Goal: Navigation & Orientation: Find specific page/section

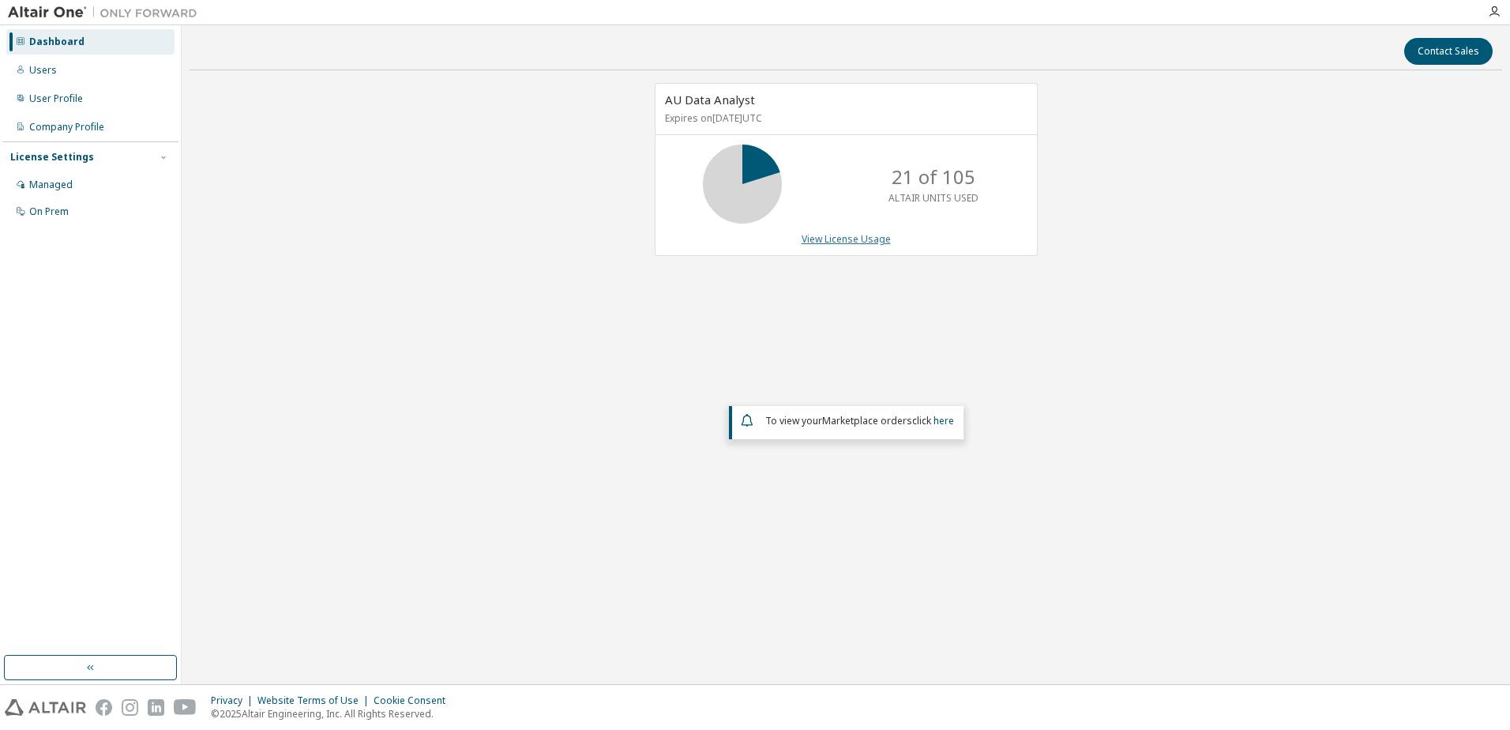
click at [851, 235] on link "View License Usage" at bounding box center [845, 238] width 89 height 13
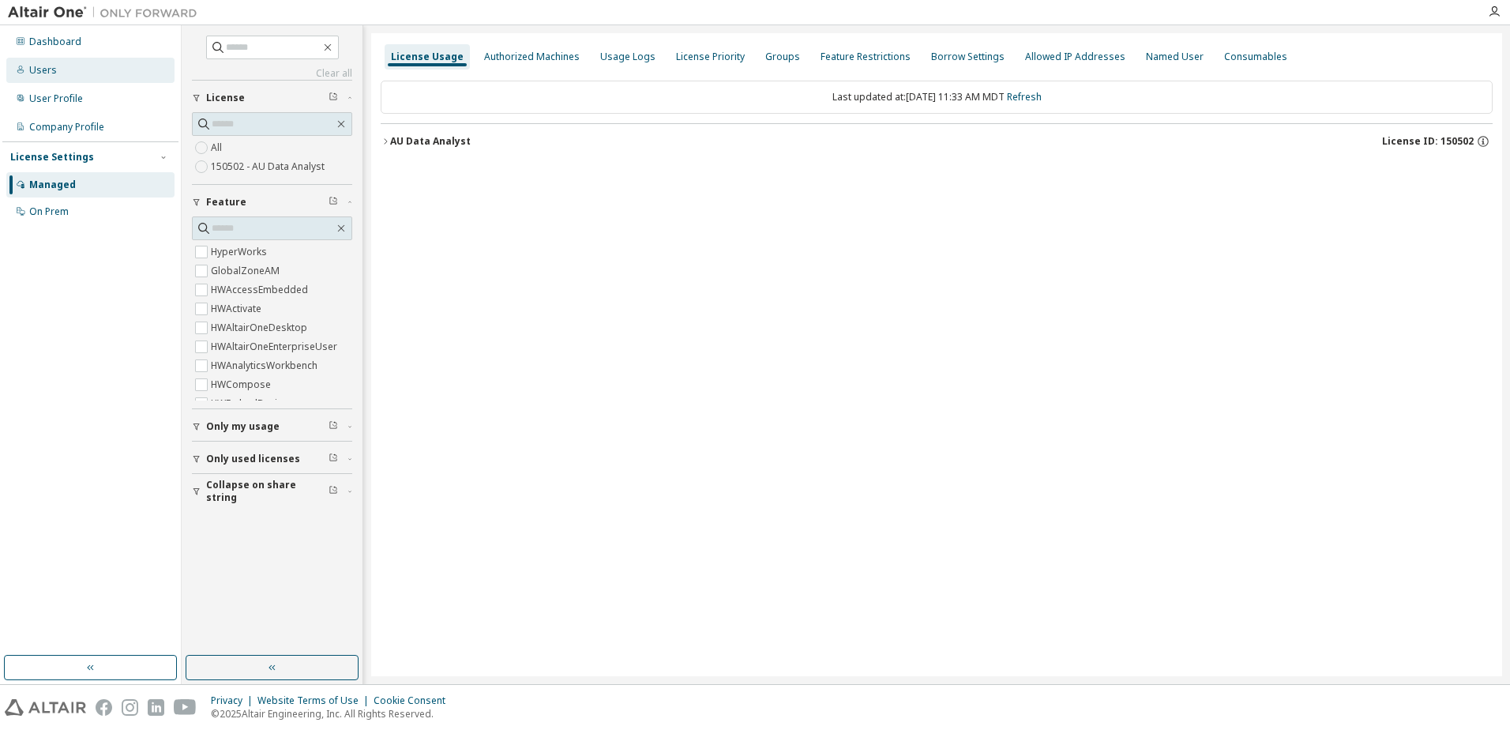
click at [34, 73] on div "Users" at bounding box center [43, 70] width 28 height 13
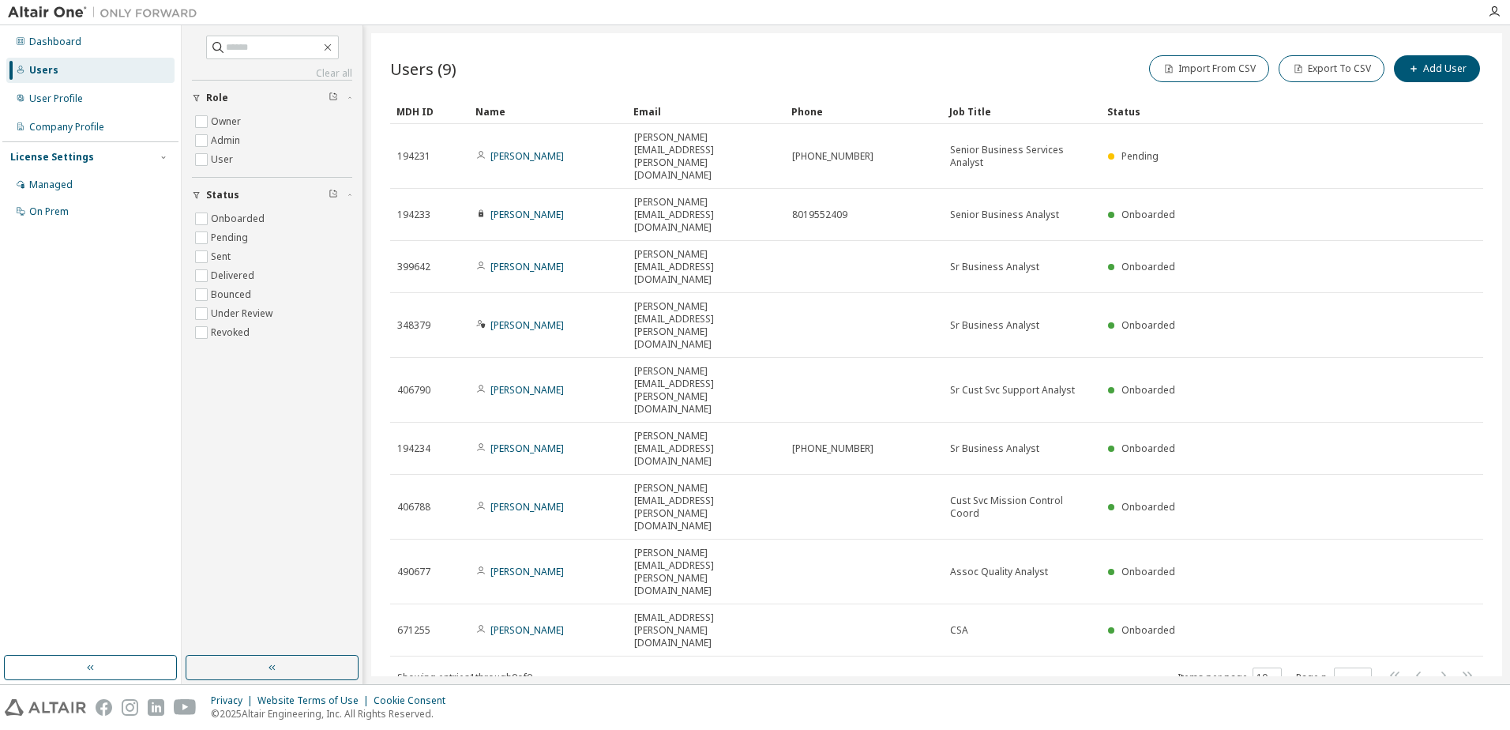
click at [925, 477] on div "Users (9) Import From CSV Export To CSV Add User Clear Load Save Save As Field …" at bounding box center [936, 354] width 1131 height 643
click at [54, 12] on img at bounding box center [106, 13] width 197 height 16
click at [120, 14] on img at bounding box center [106, 13] width 197 height 16
click at [37, 14] on img at bounding box center [106, 13] width 197 height 16
click at [127, 17] on img at bounding box center [106, 13] width 197 height 16
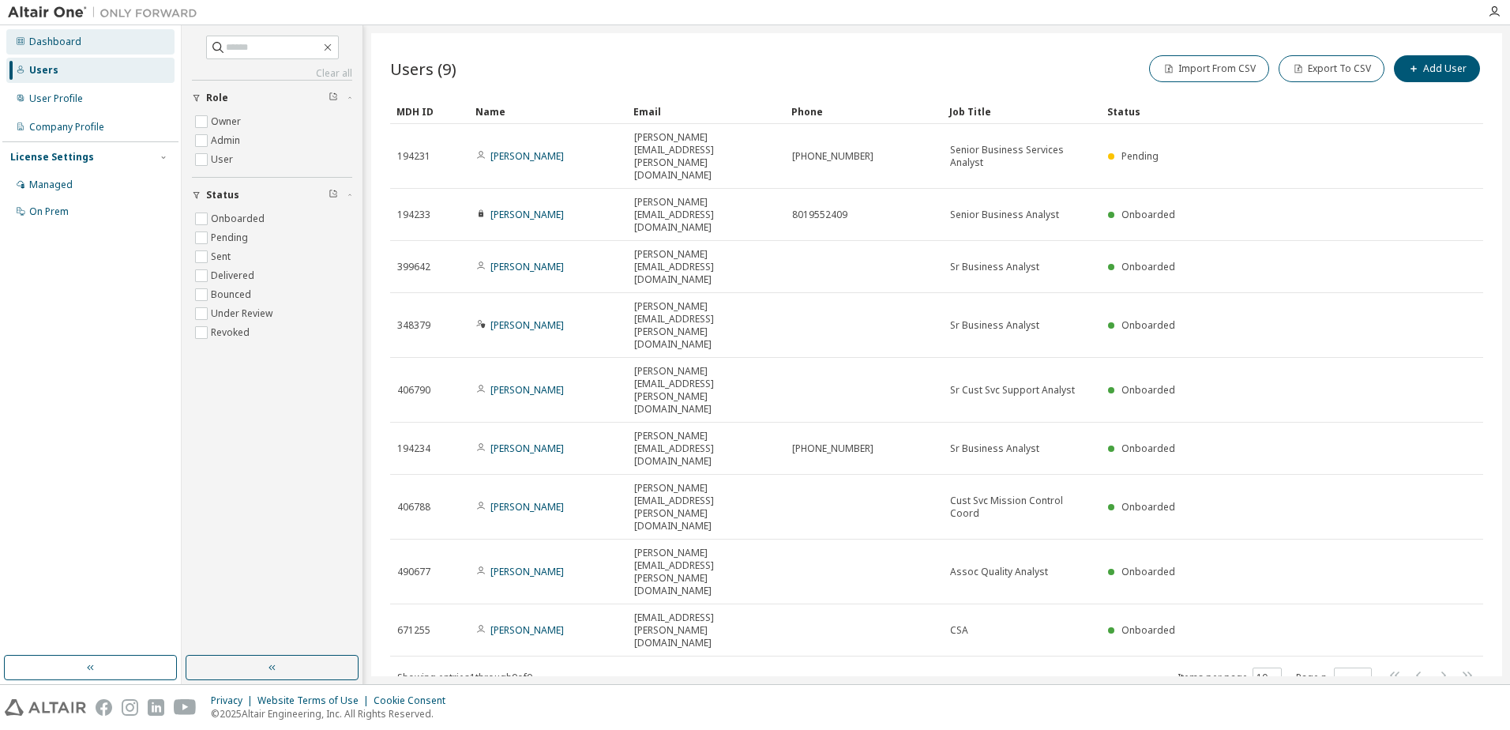
click at [20, 41] on icon at bounding box center [20, 40] width 9 height 9
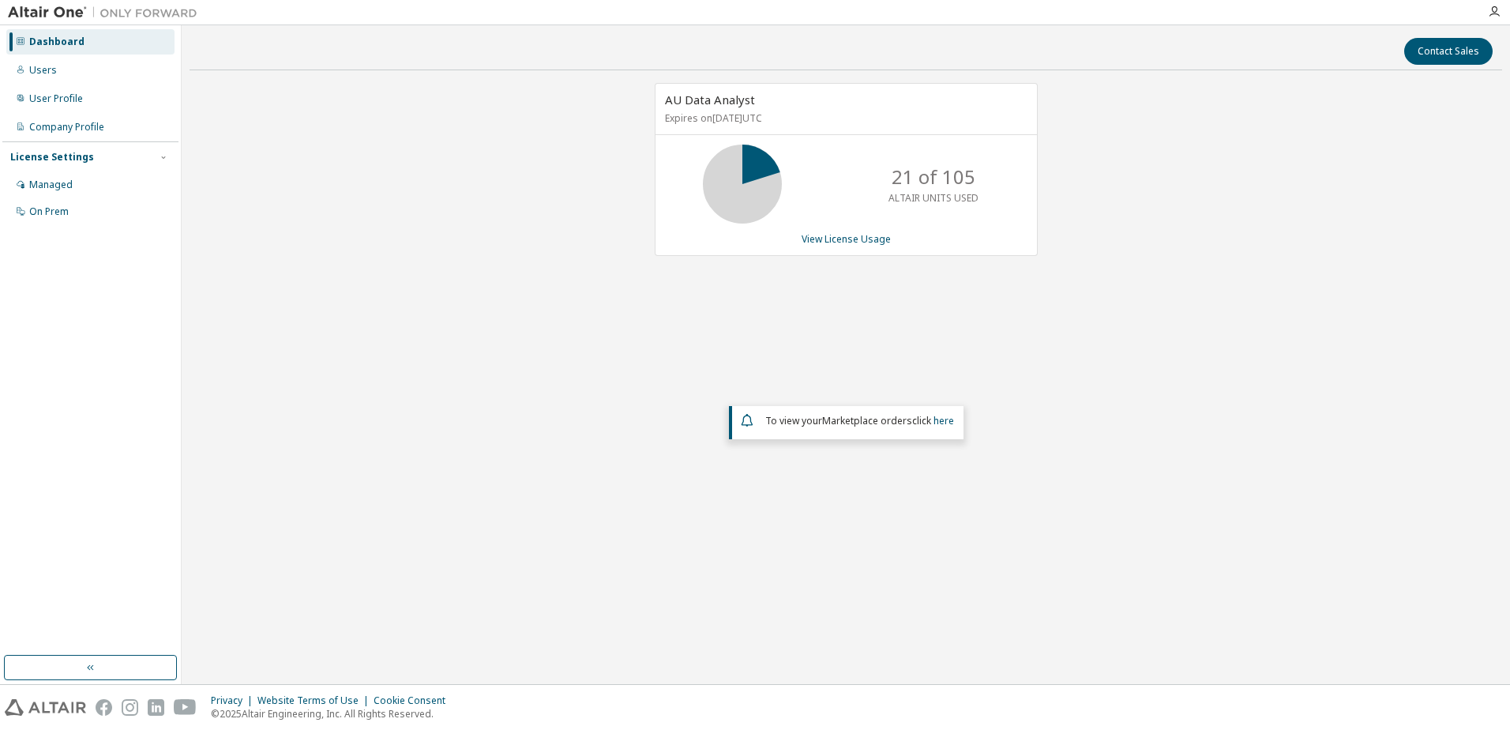
click at [54, 41] on div "Dashboard" at bounding box center [56, 42] width 55 height 13
click at [54, 178] on div "Managed" at bounding box center [50, 184] width 43 height 13
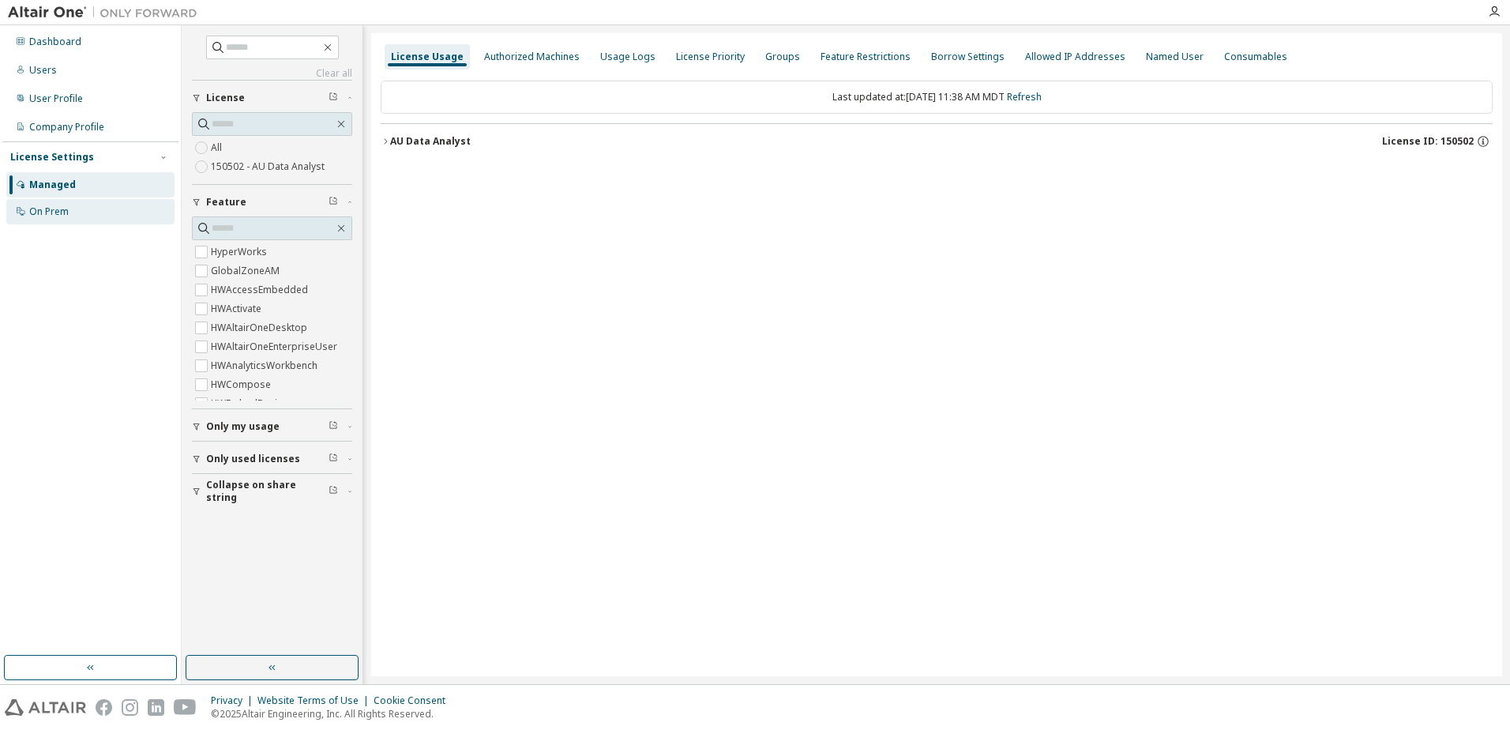
click at [50, 208] on div "On Prem" at bounding box center [48, 211] width 39 height 13
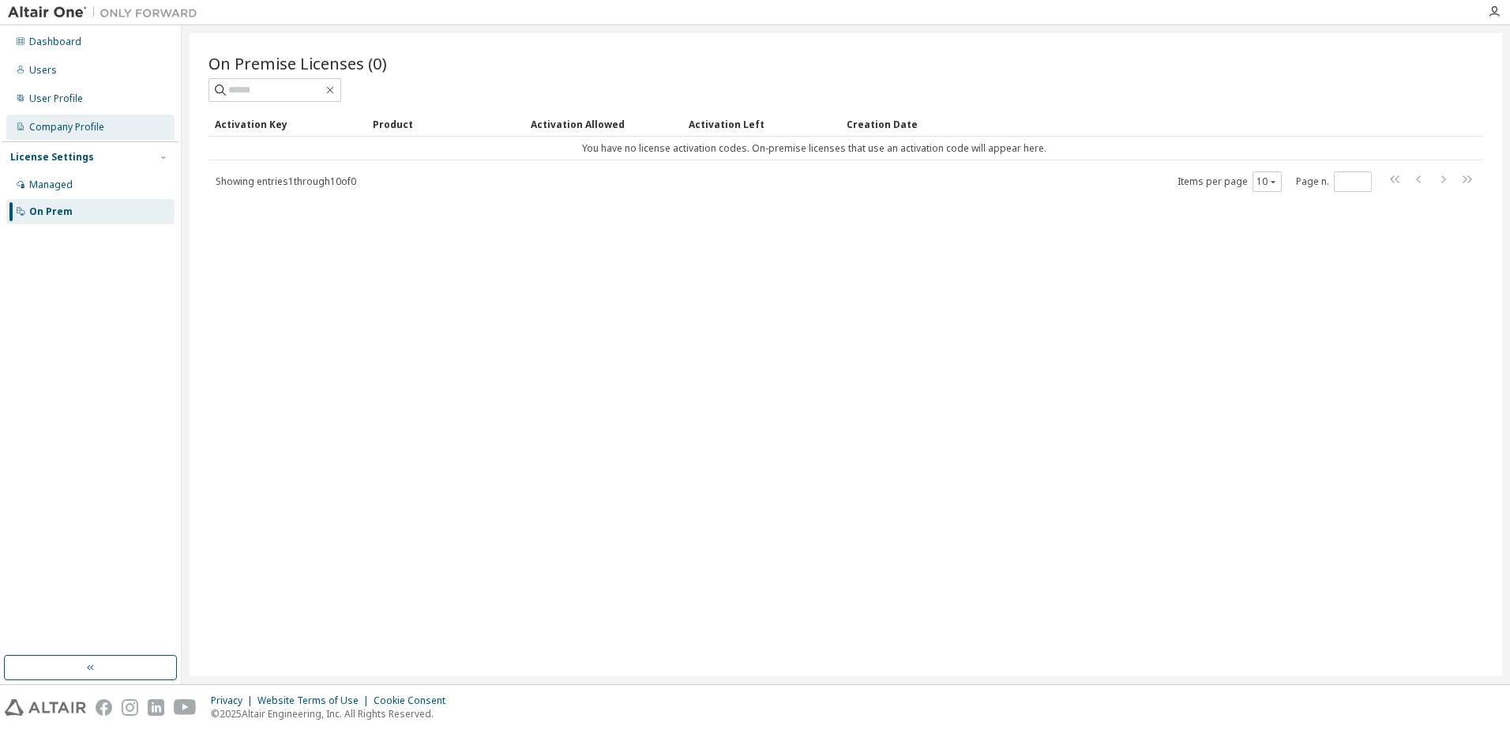
click at [66, 121] on div "Company Profile" at bounding box center [66, 127] width 75 height 13
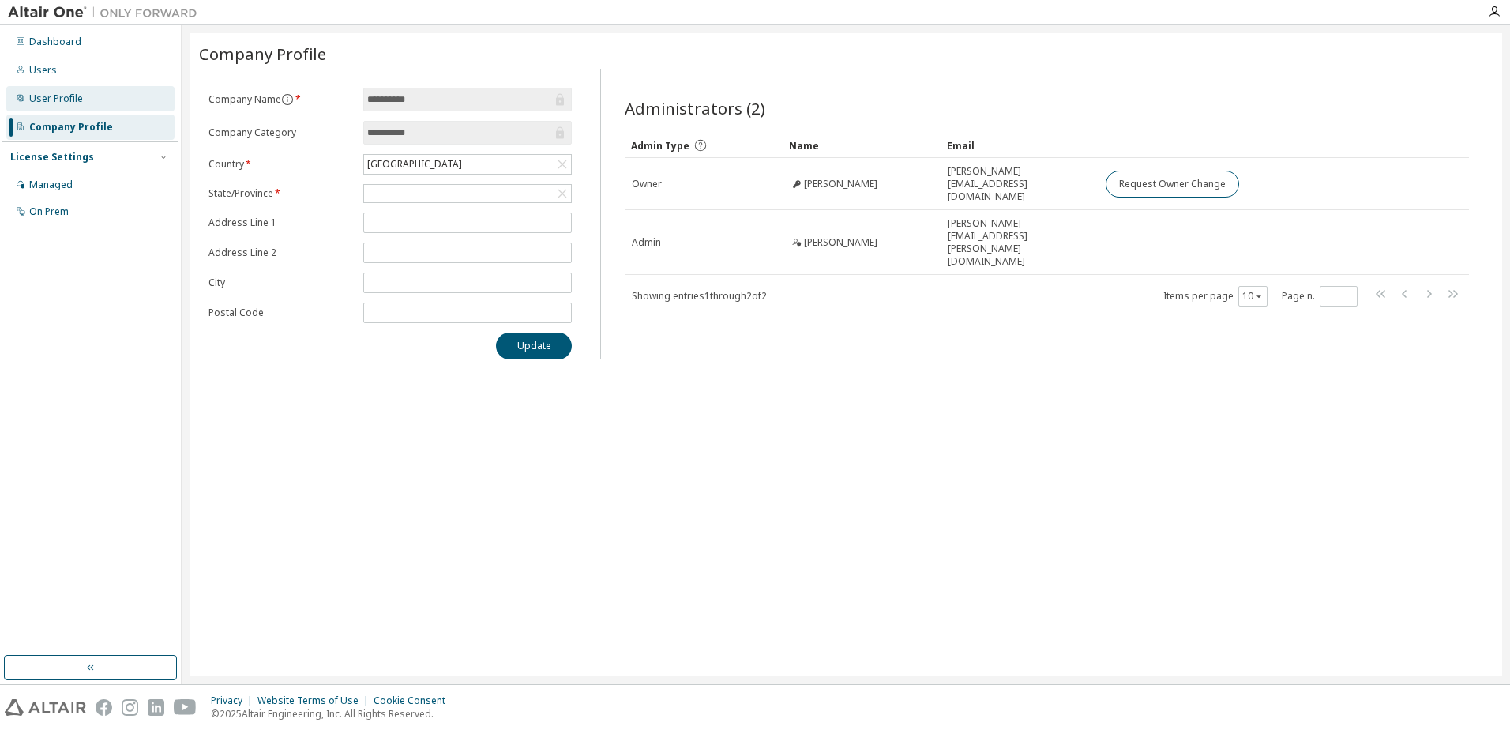
click at [58, 110] on div "User Profile" at bounding box center [90, 98] width 168 height 25
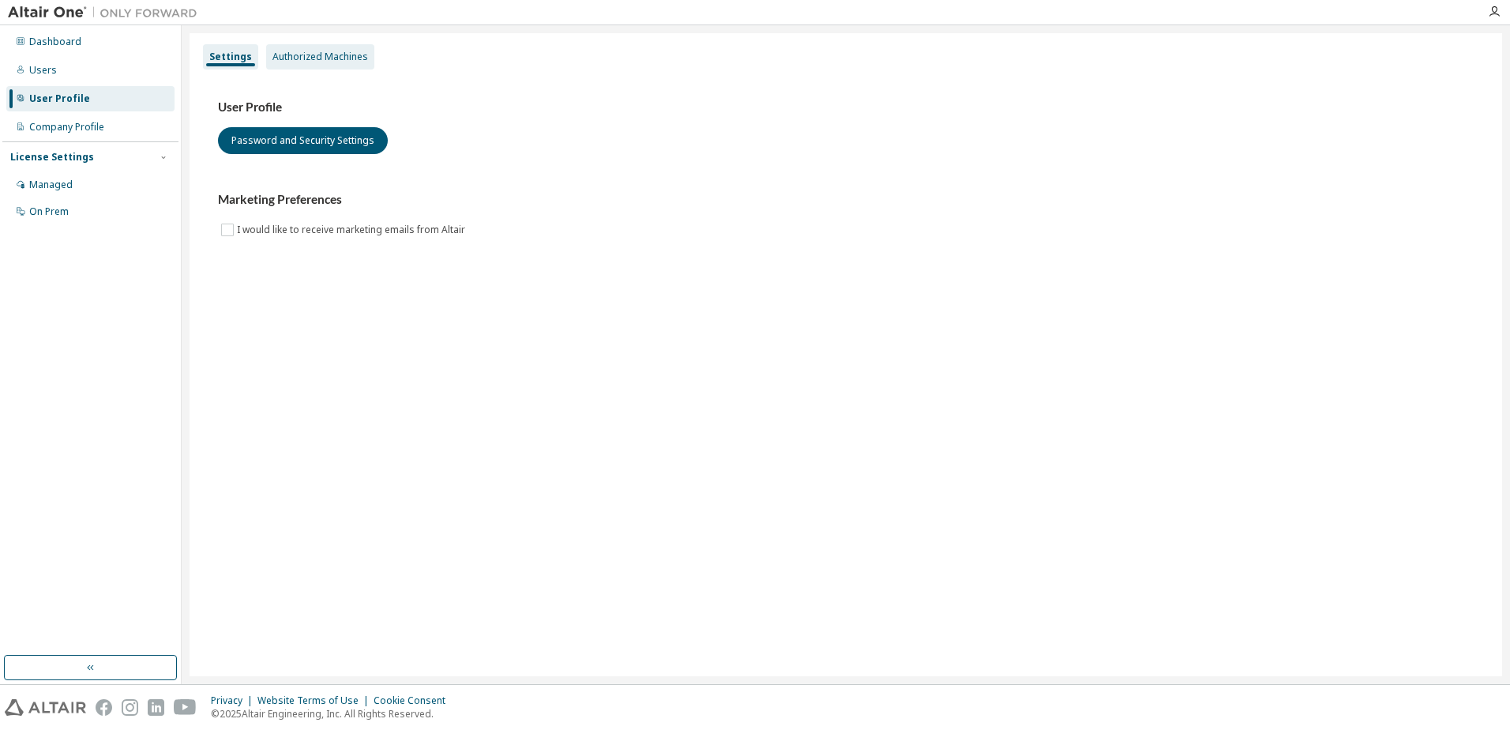
click at [295, 49] on div "Authorized Machines" at bounding box center [320, 56] width 108 height 25
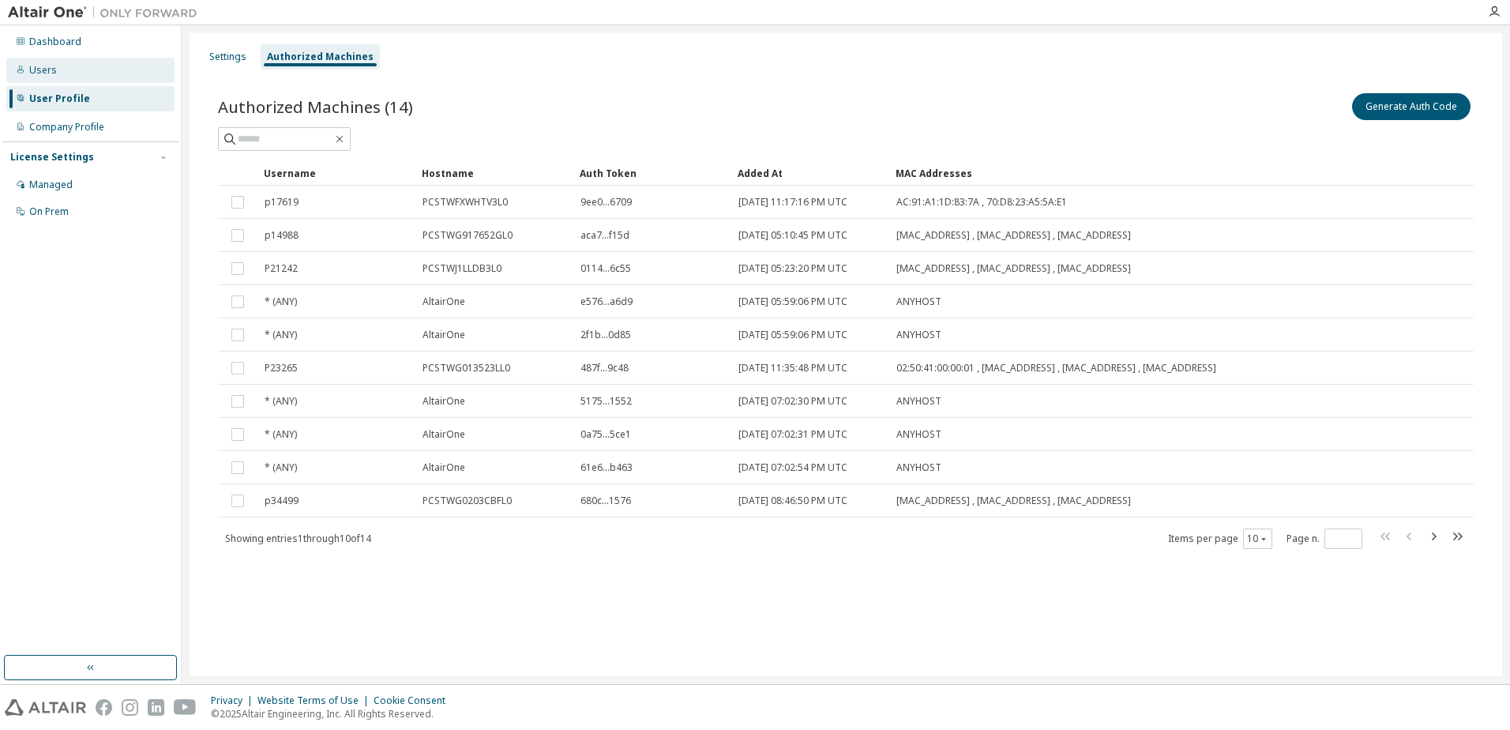
click at [29, 73] on div "Users" at bounding box center [43, 70] width 28 height 13
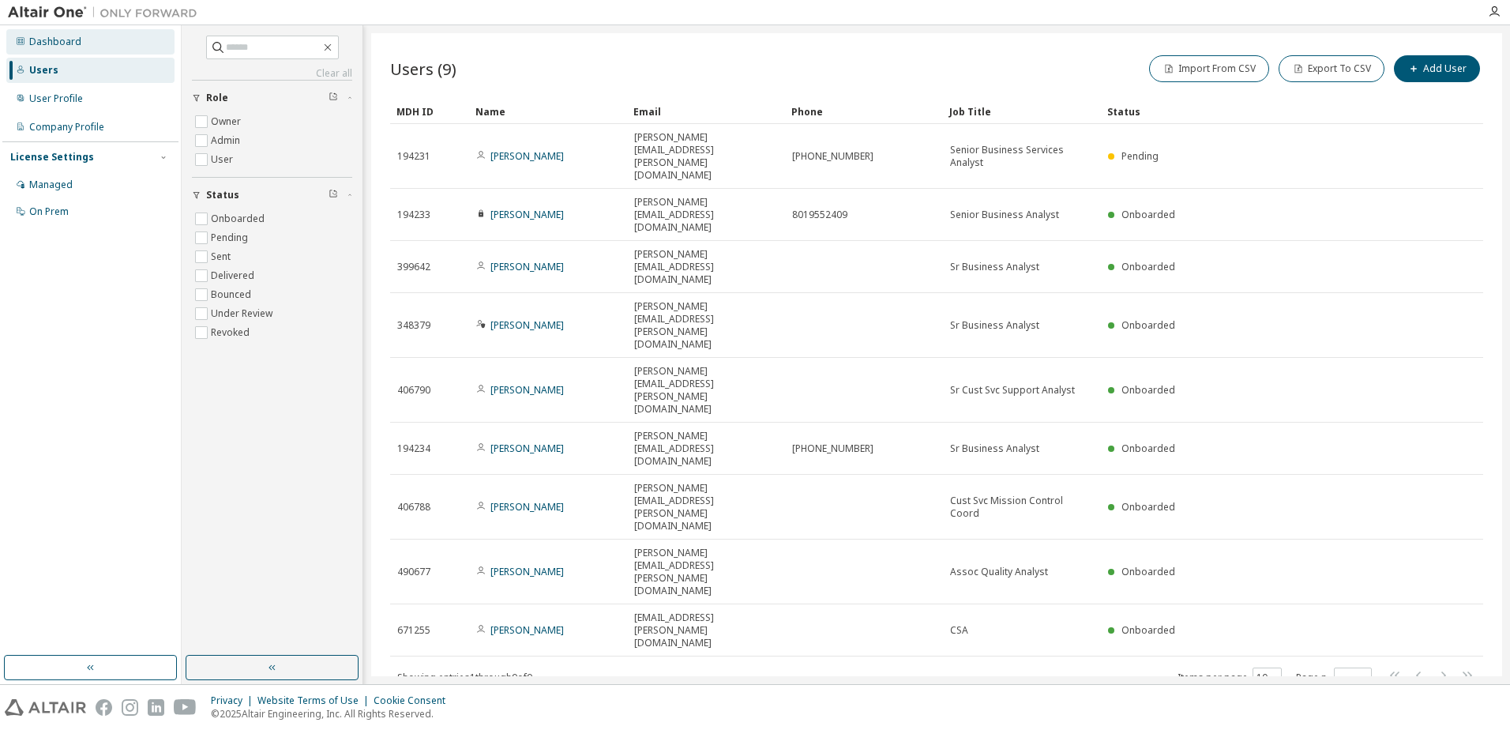
click at [55, 41] on div "Dashboard" at bounding box center [55, 42] width 52 height 13
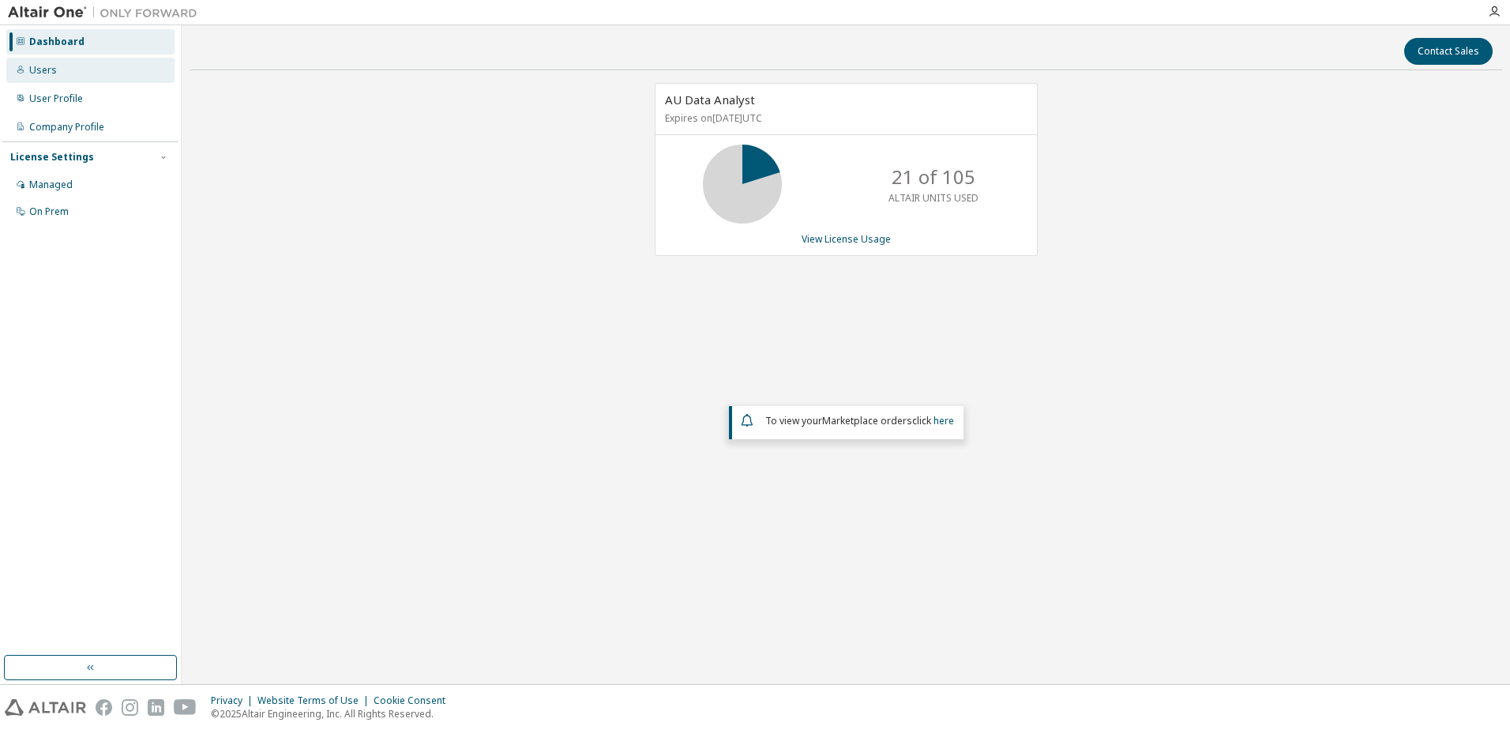
click at [45, 66] on div "Users" at bounding box center [43, 70] width 28 height 13
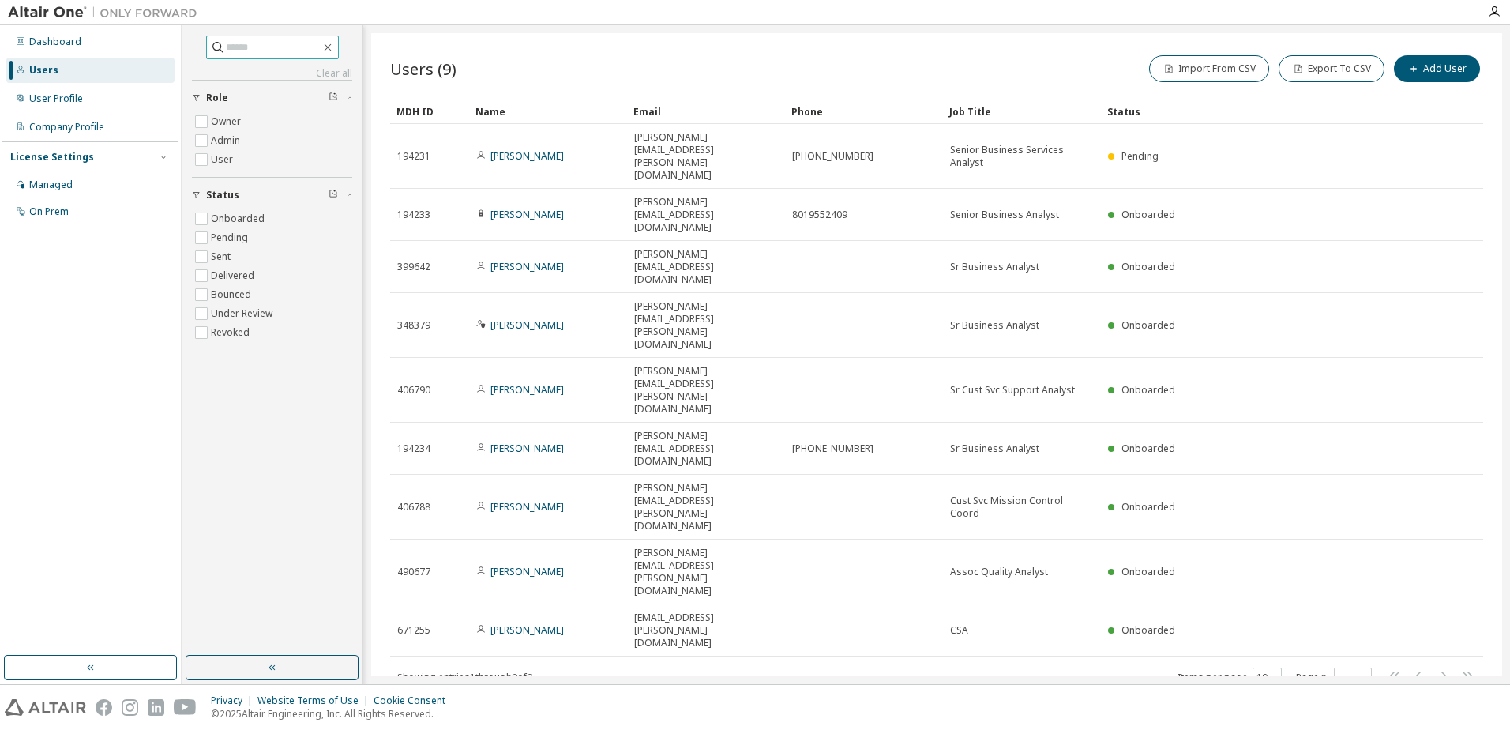
click at [302, 54] on input "text" at bounding box center [273, 47] width 95 height 16
click at [96, 41] on div "Dashboard" at bounding box center [90, 41] width 168 height 25
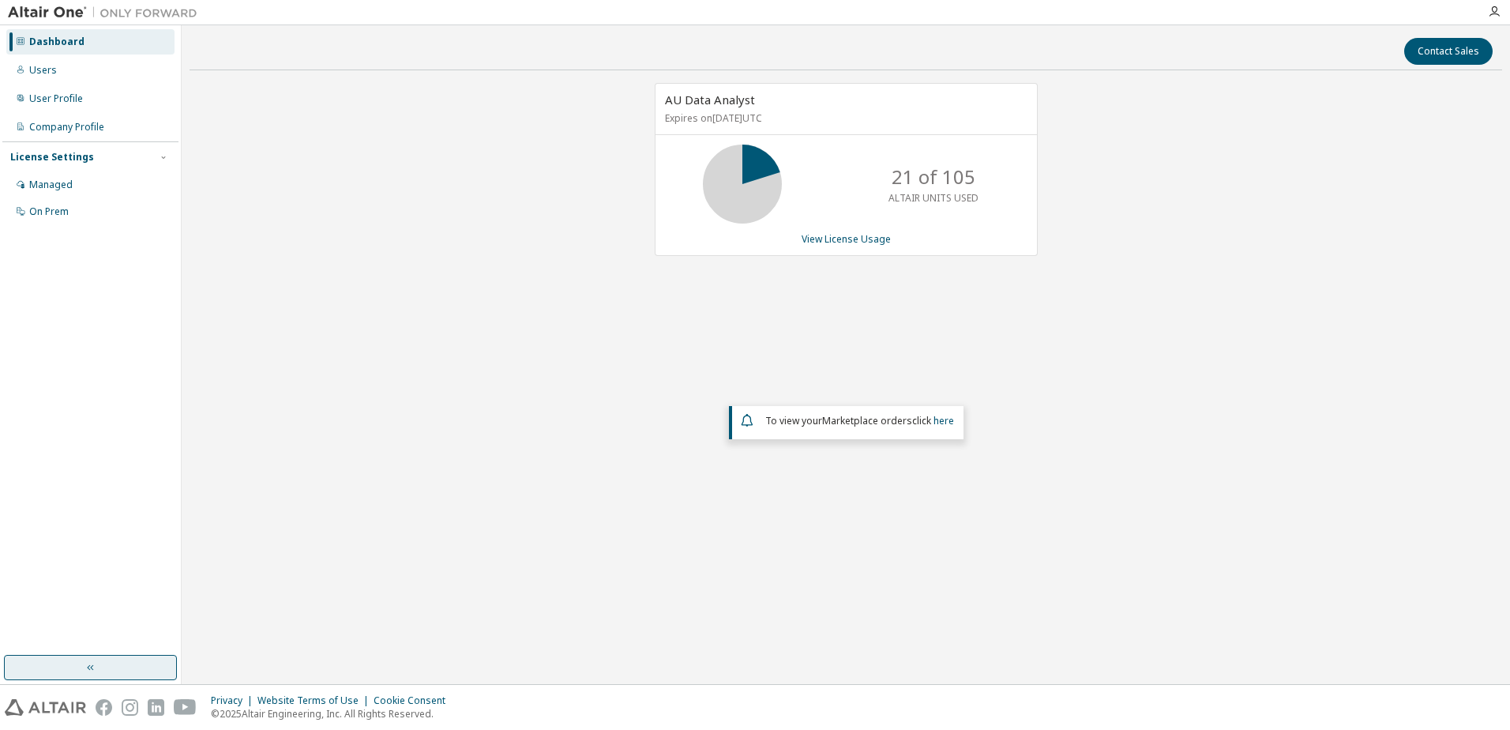
click at [114, 662] on button "button" at bounding box center [90, 667] width 173 height 25
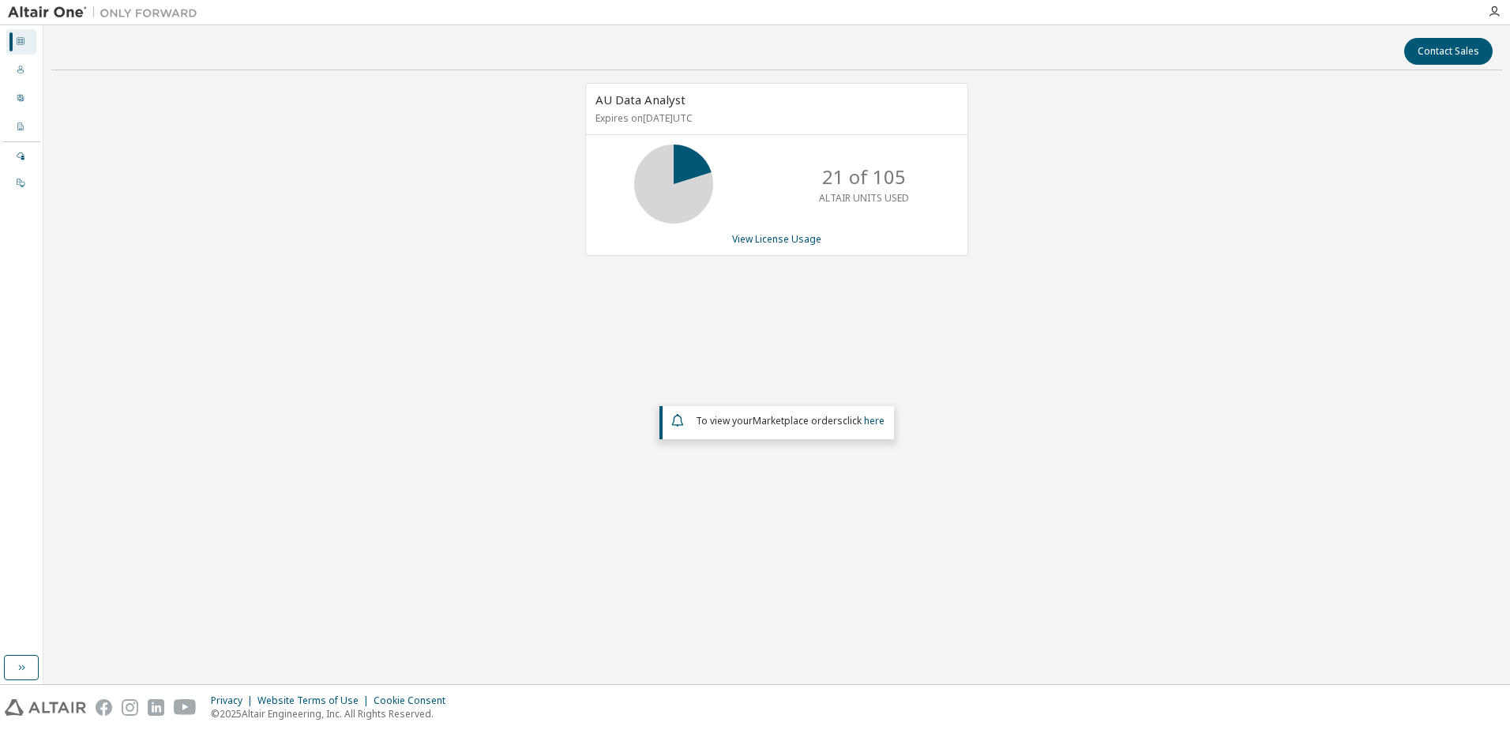
click at [22, 39] on icon at bounding box center [20, 40] width 9 height 9
click at [20, 73] on icon at bounding box center [20, 69] width 9 height 9
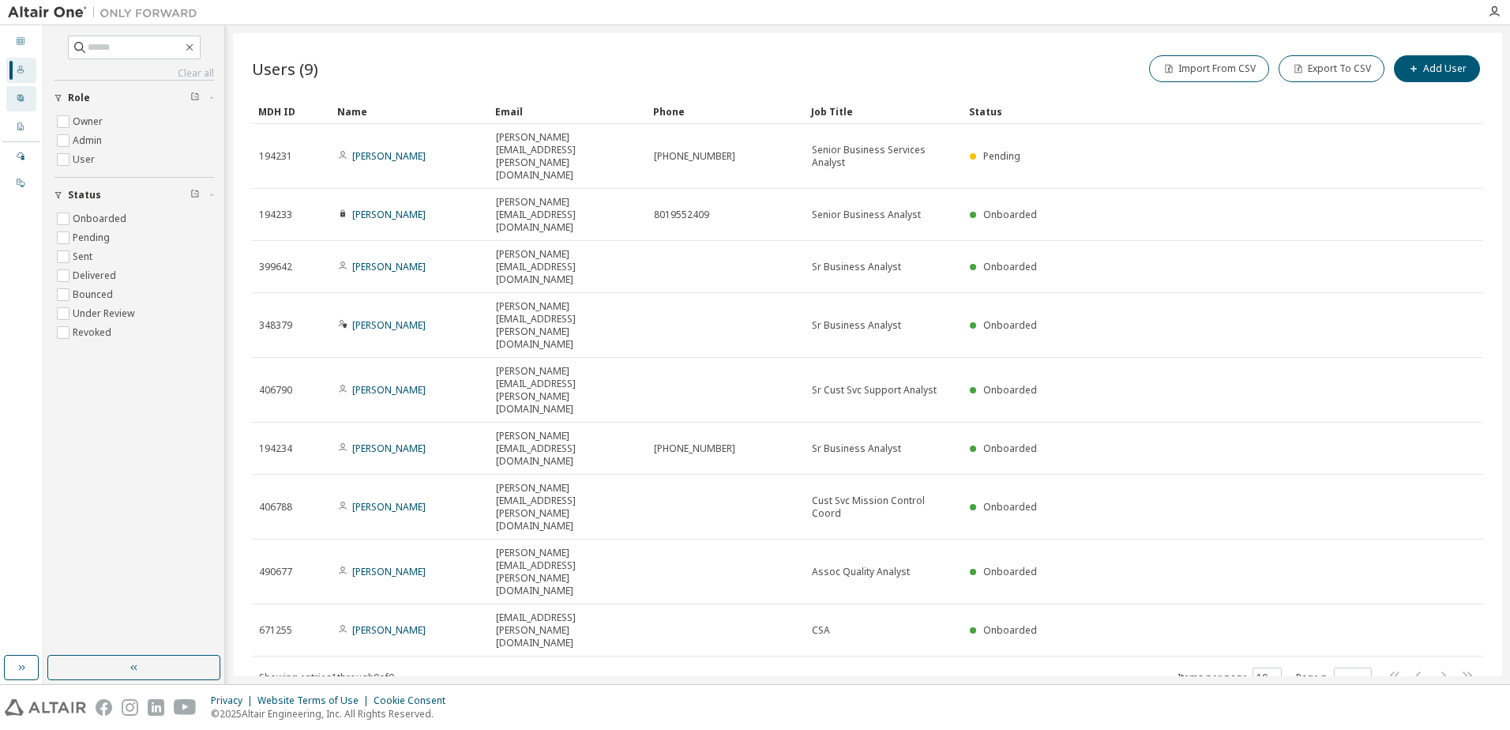
click at [23, 99] on icon at bounding box center [20, 97] width 9 height 9
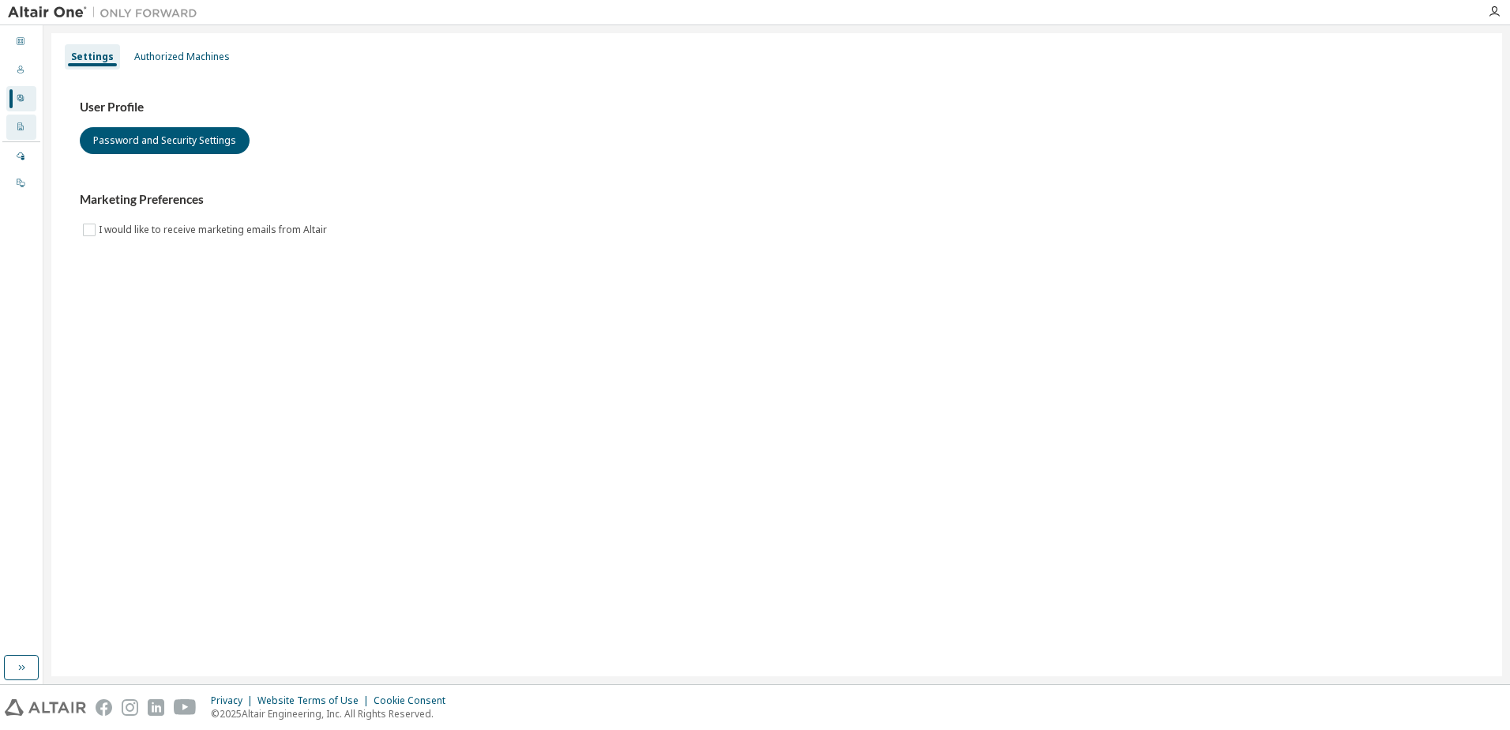
click at [13, 122] on div "Company Profile" at bounding box center [21, 126] width 30 height 25
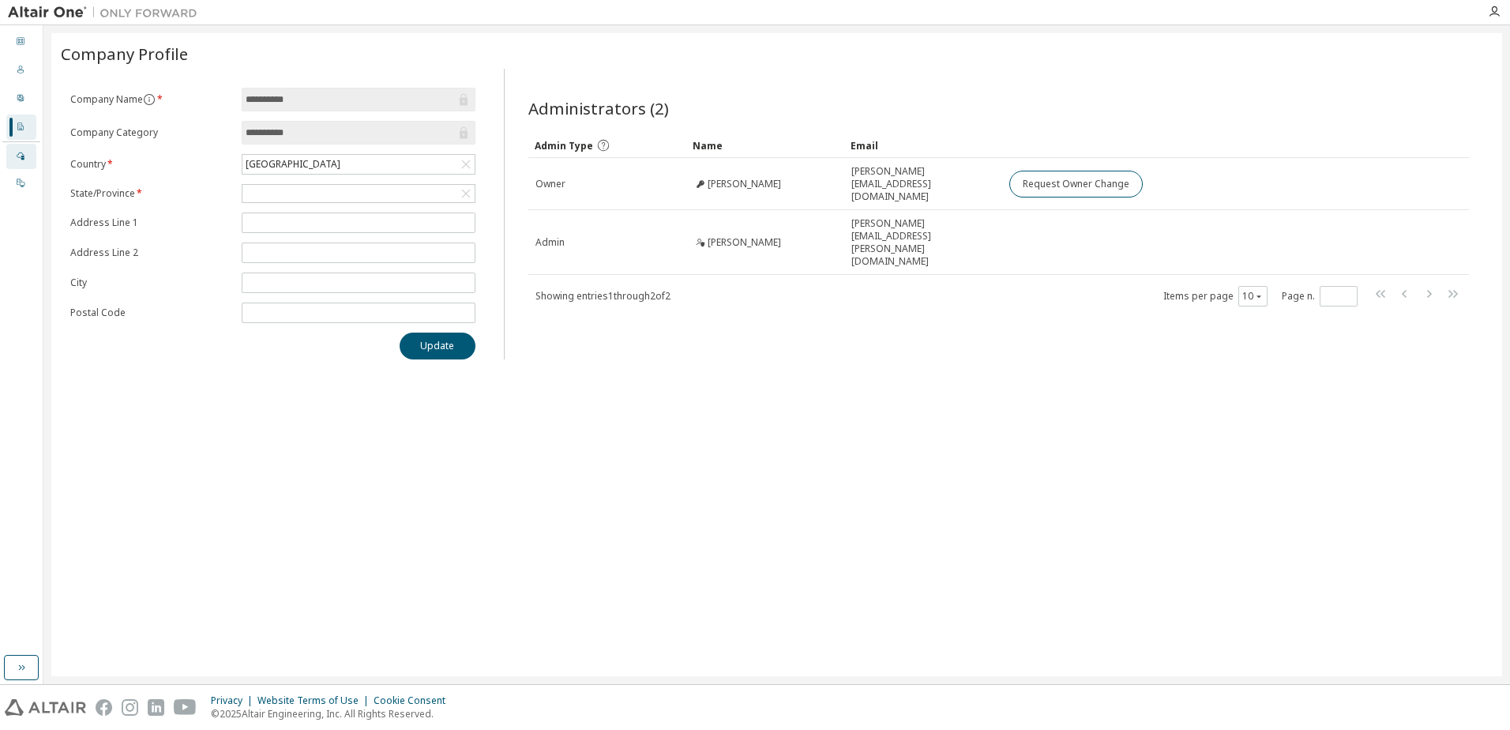
click at [22, 158] on icon at bounding box center [21, 156] width 8 height 8
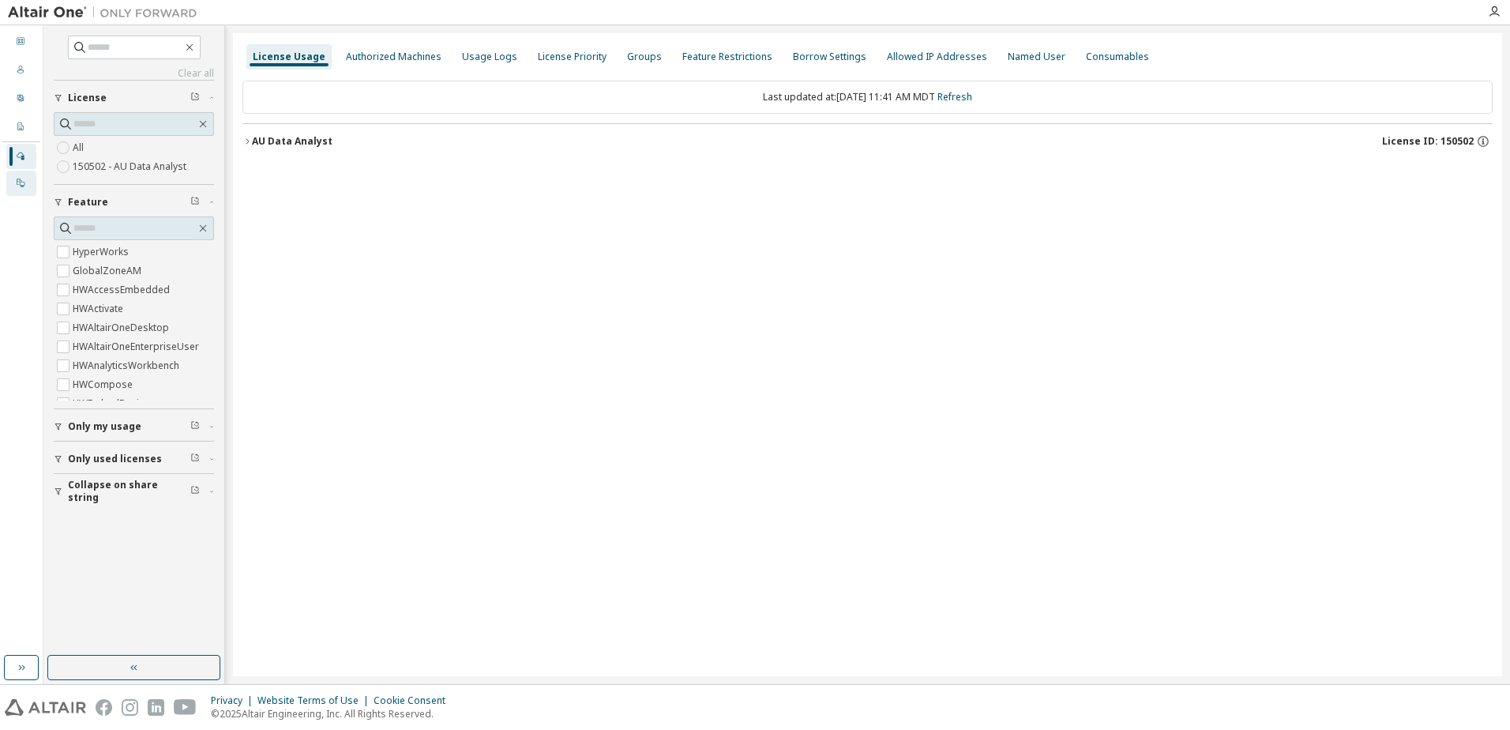
click at [11, 184] on div "On Prem" at bounding box center [21, 183] width 30 height 25
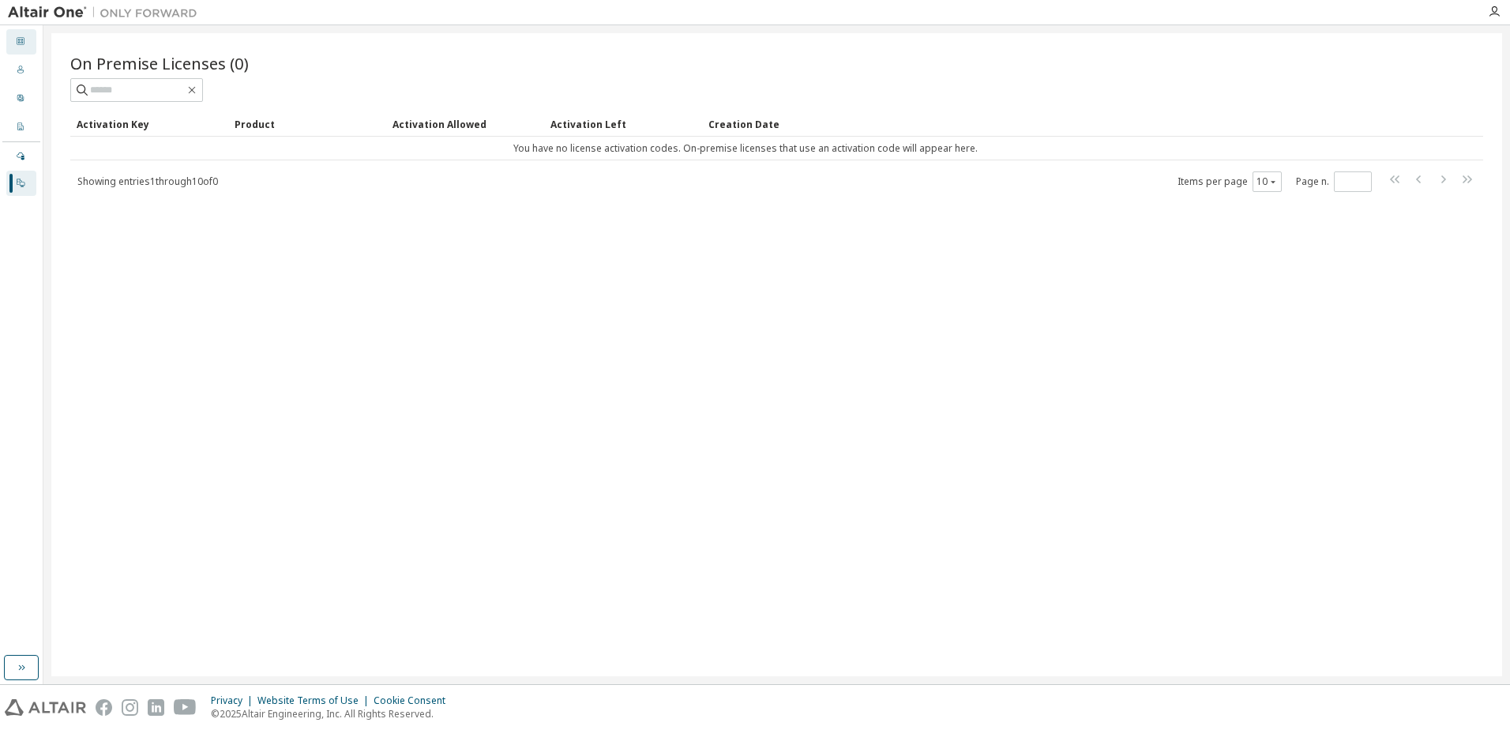
click at [21, 38] on icon at bounding box center [20, 40] width 9 height 9
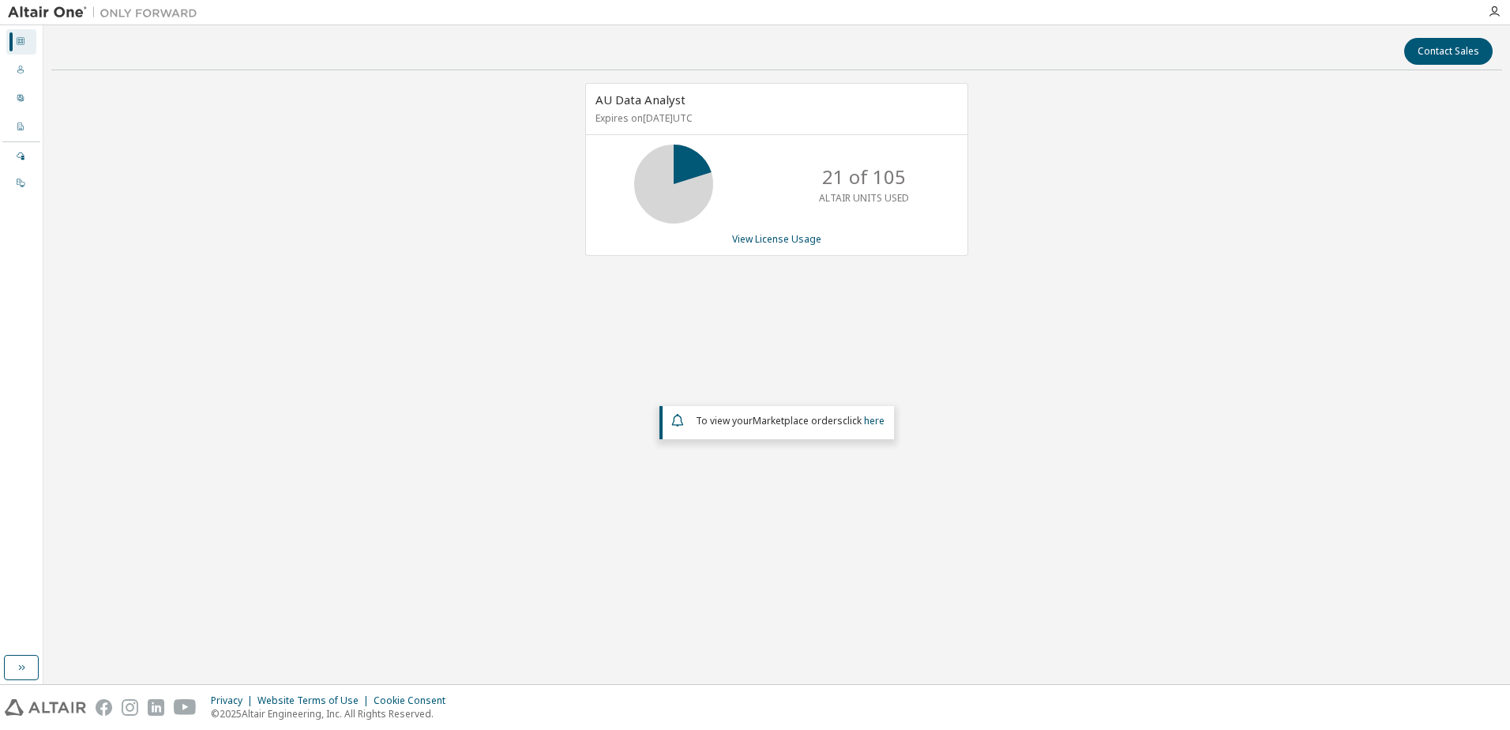
click at [44, 6] on img at bounding box center [106, 13] width 197 height 16
click at [1491, 14] on icon "button" at bounding box center [1494, 12] width 13 height 13
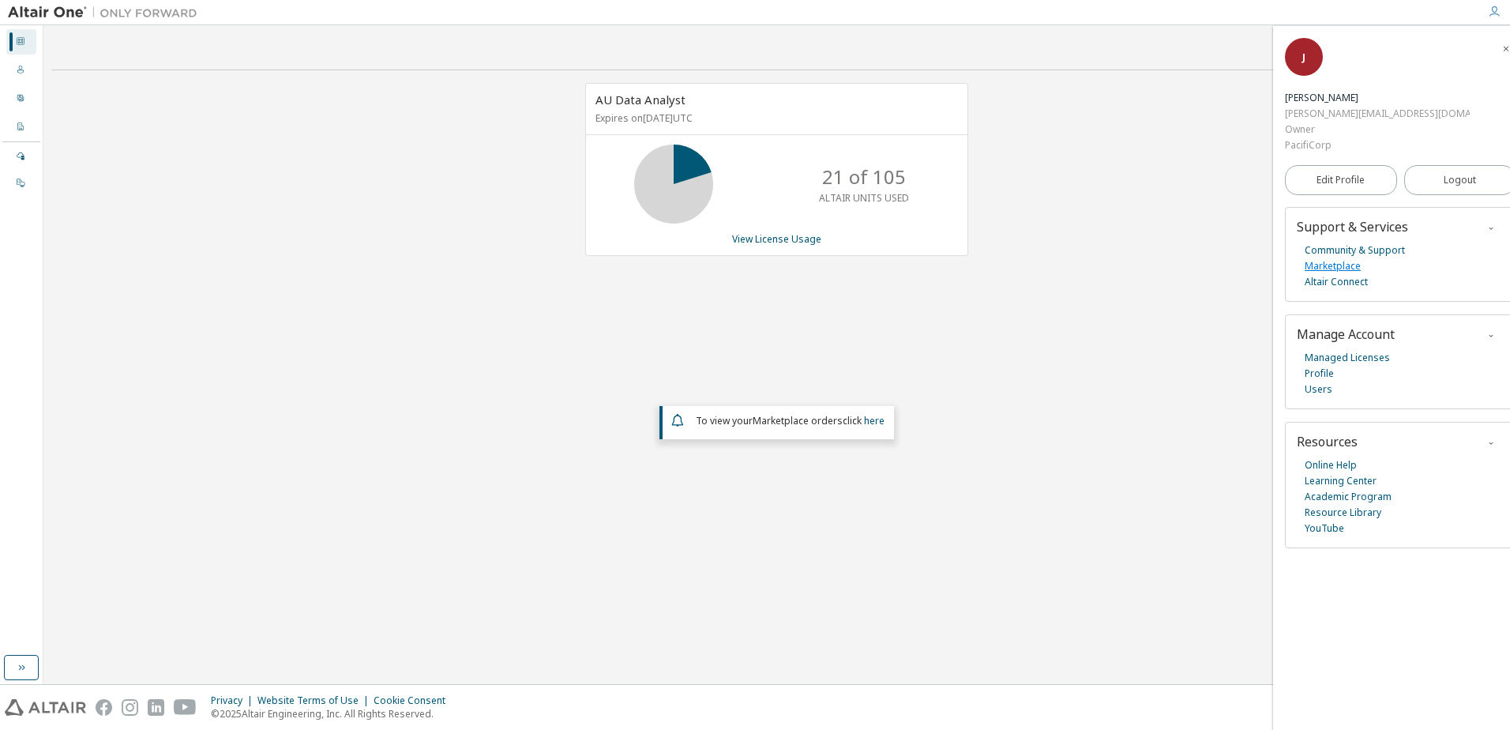
click at [1333, 258] on link "Marketplace" at bounding box center [1332, 266] width 56 height 16
